Goal: Task Accomplishment & Management: Manage account settings

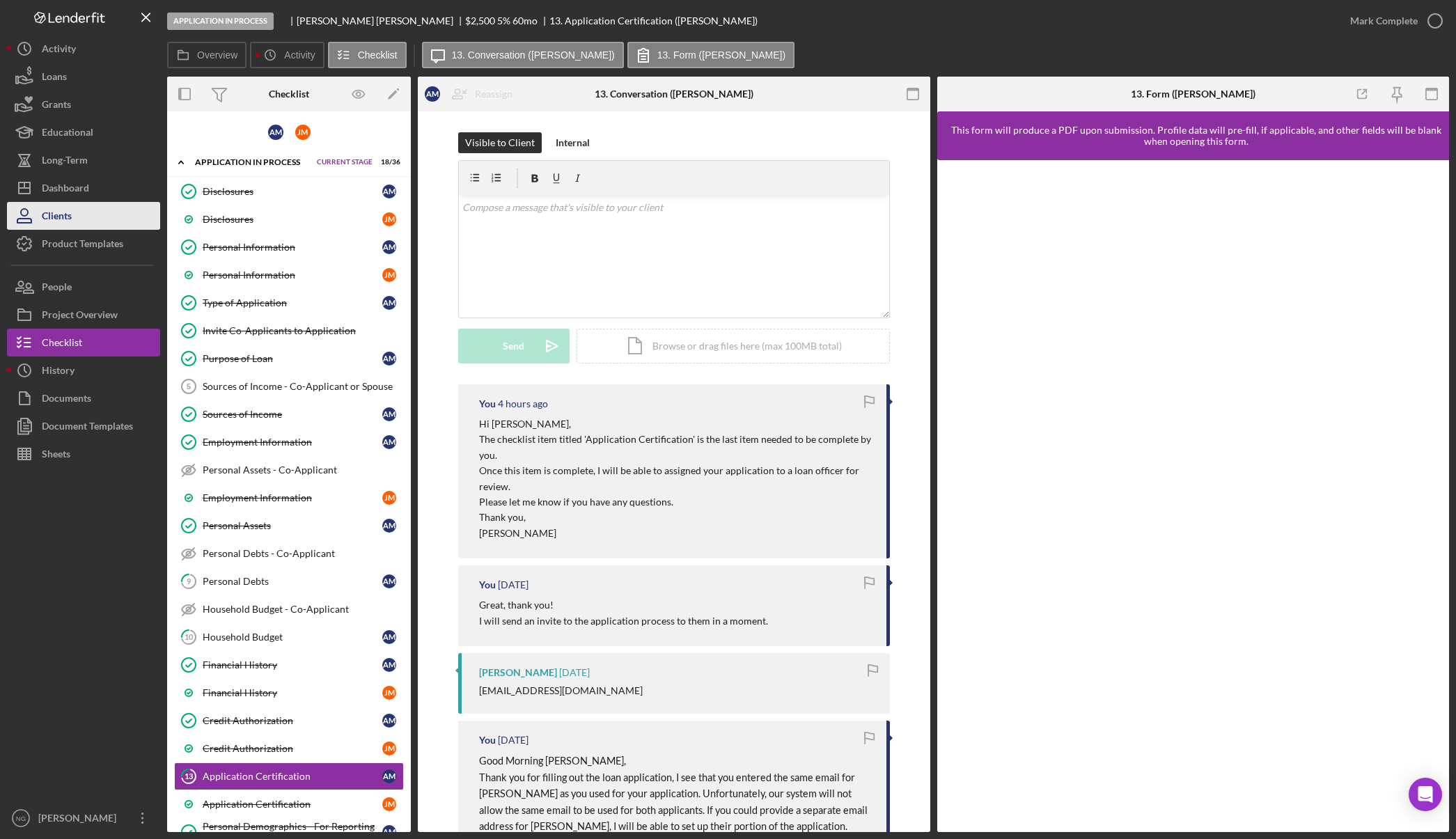
scroll to position [402, 0]
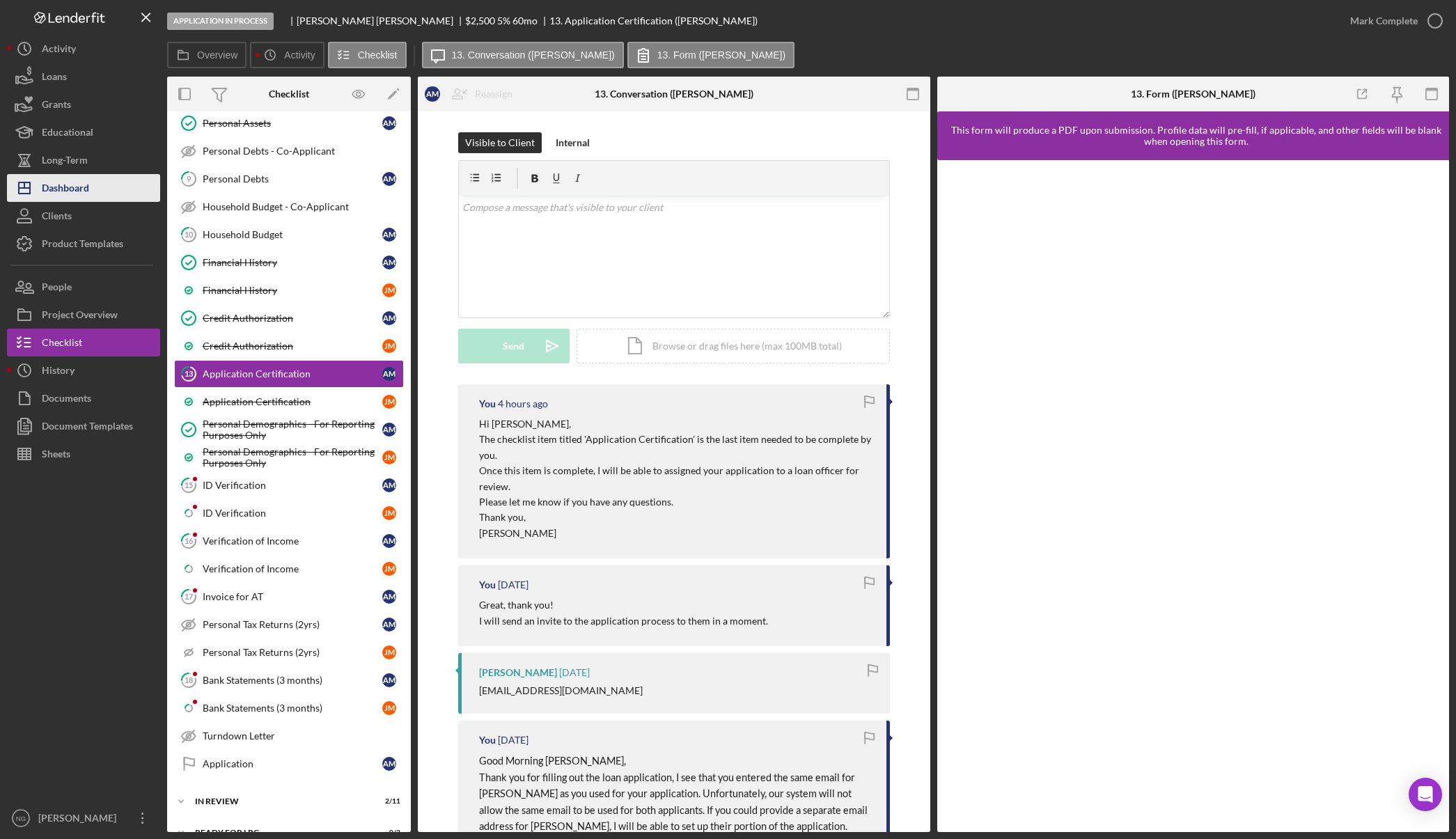
click at [93, 189] on button "Icon/Dashboard Dashboard" at bounding box center [83, 188] width 153 height 28
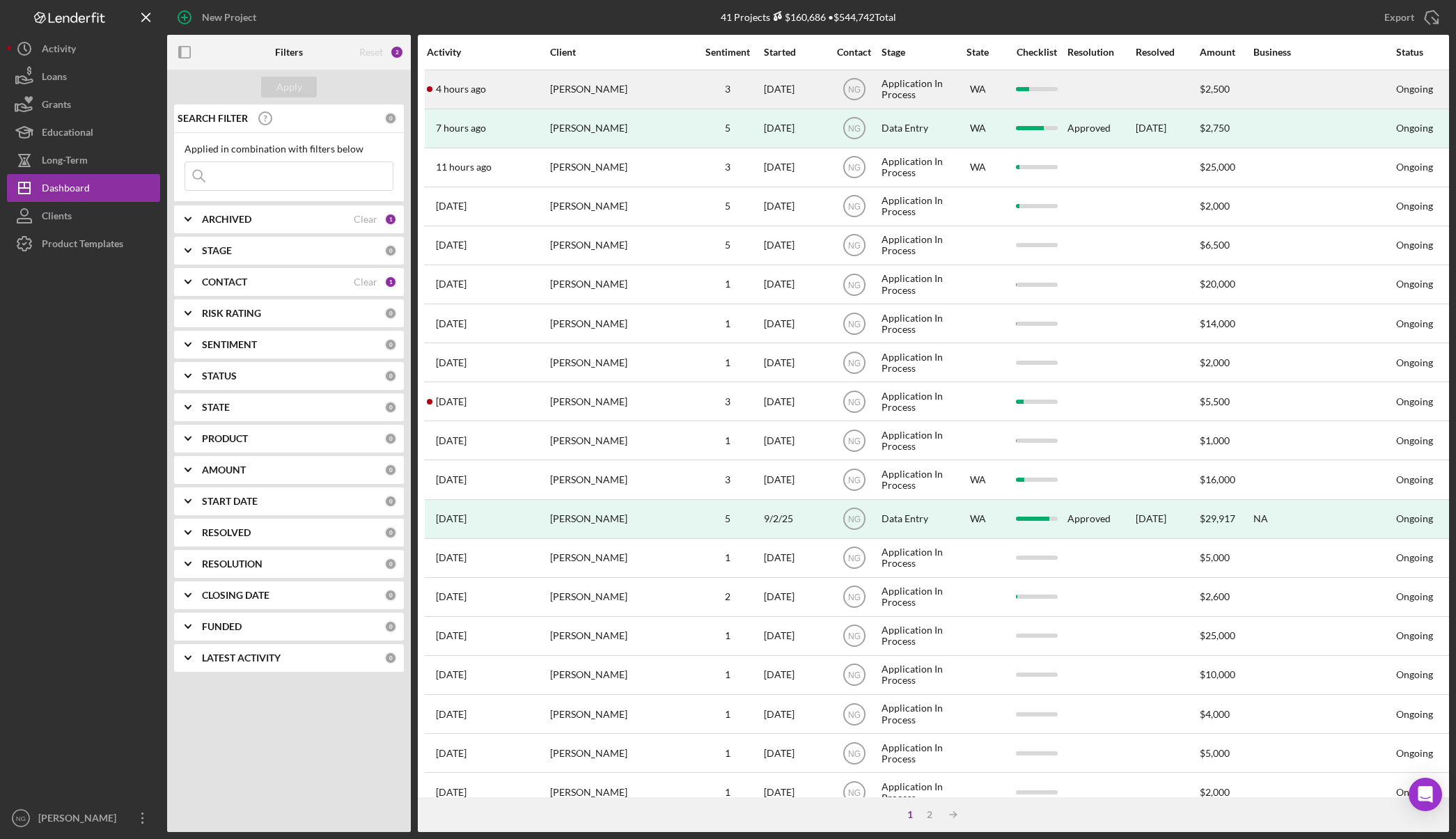
click at [502, 94] on div "4 hours ago [PERSON_NAME]" at bounding box center [488, 88] width 121 height 37
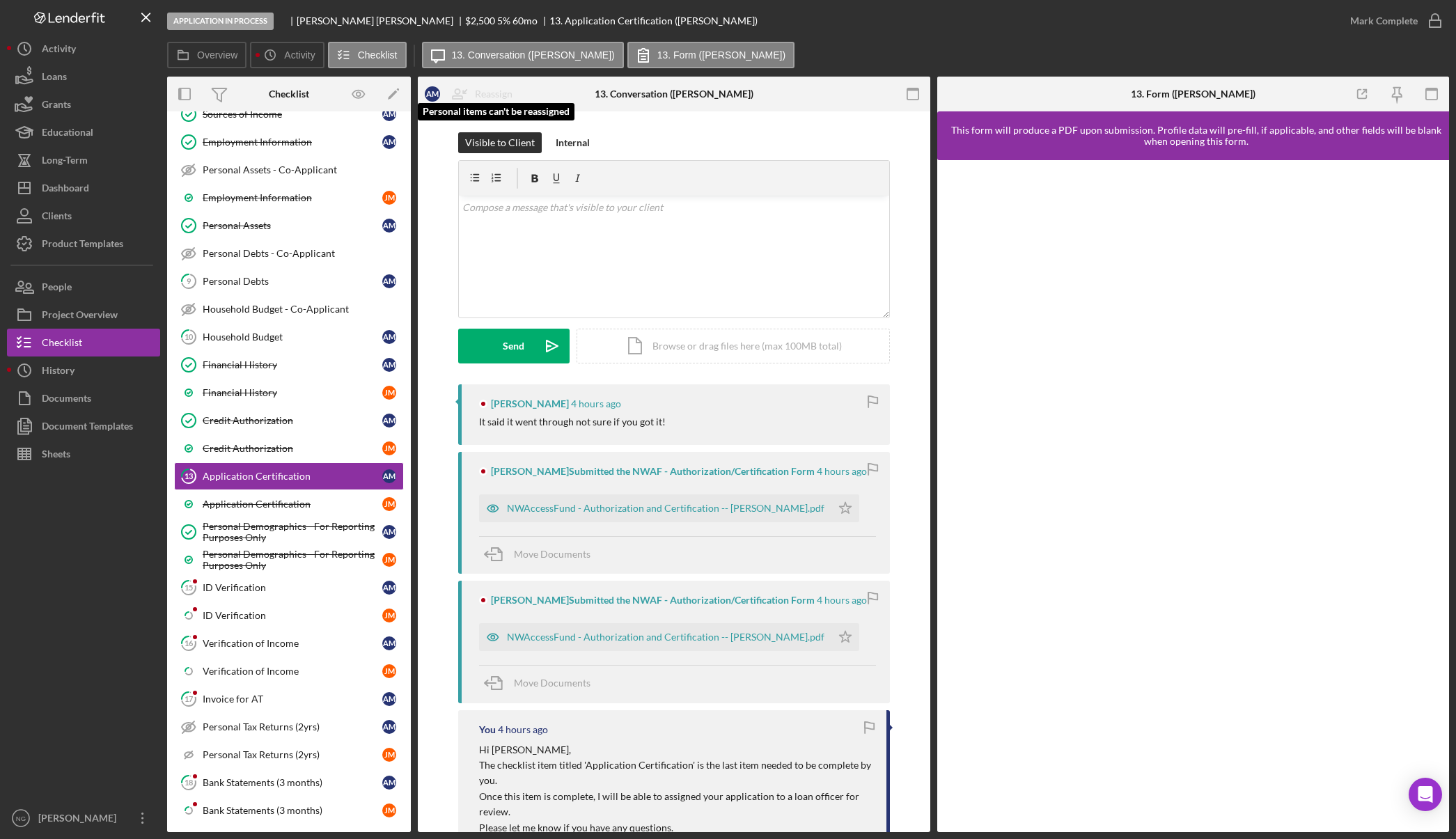
scroll to position [305, 0]
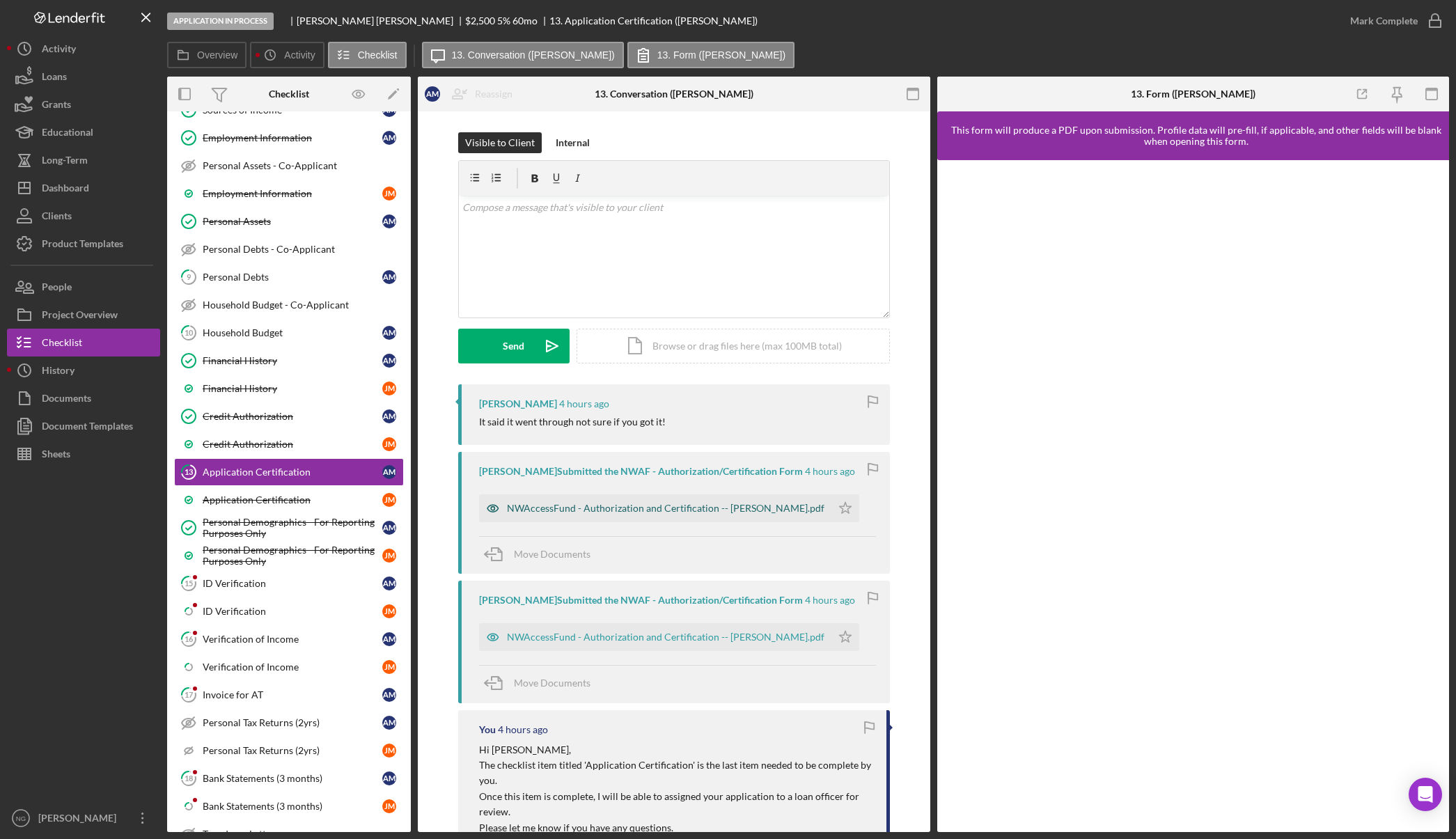
click at [566, 509] on div "NWAccessFund - Authorization and Certification -- [PERSON_NAME].pdf" at bounding box center [665, 508] width 317 height 11
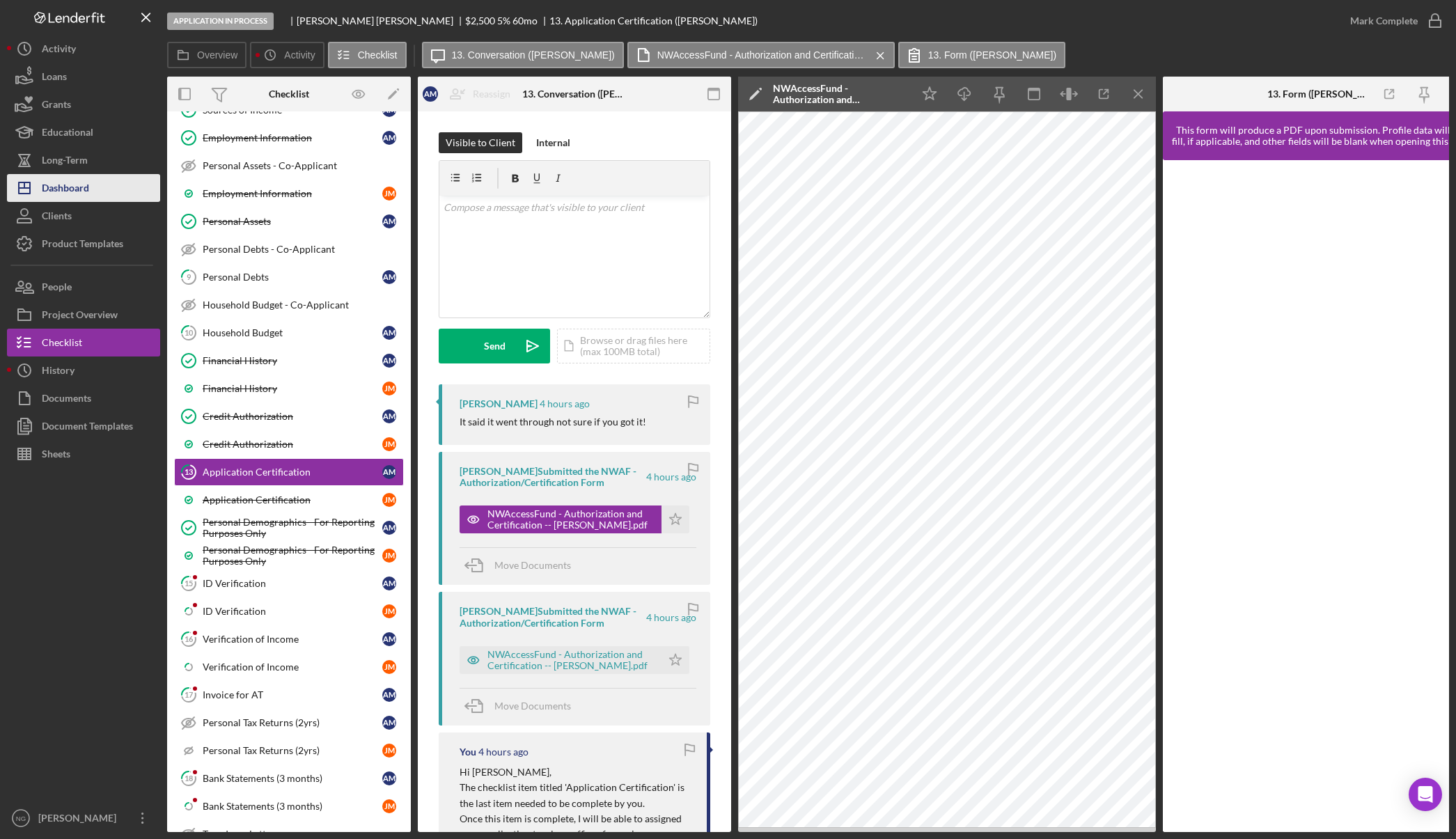
click at [65, 175] on div "Dashboard" at bounding box center [65, 189] width 47 height 31
